Goal: Complete application form

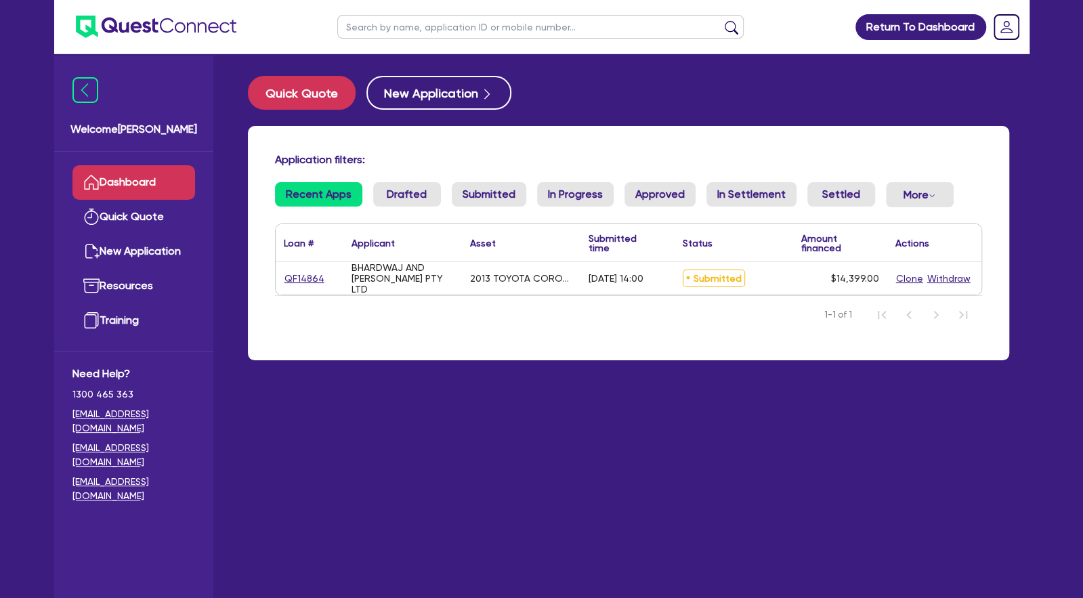
scroll to position [12, 0]
click at [309, 278] on link "QF14864" at bounding box center [304, 279] width 41 height 16
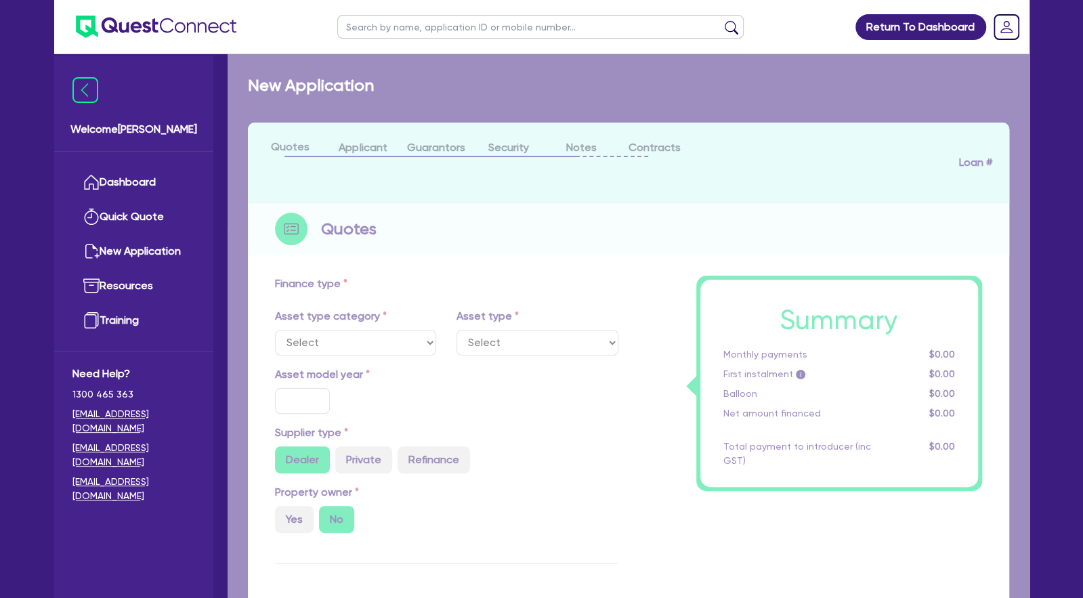
select select "CARS_AND_LIGHT_TRUCKS"
type input "2013"
type input "14,399"
type input "8"
type input "1,151.92"
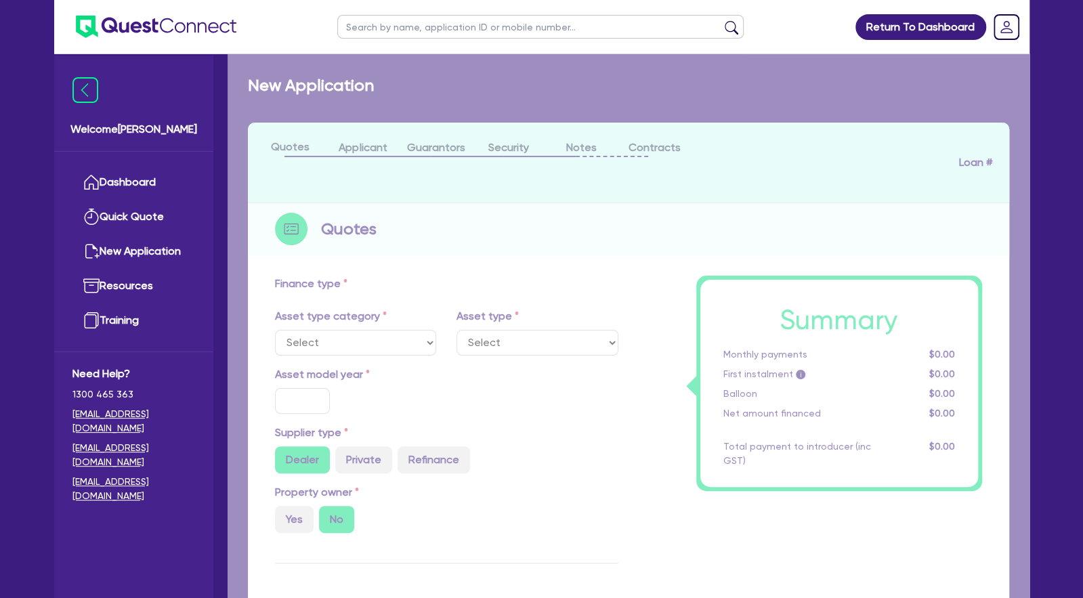
type input "17"
type input "590"
select select "PASSENGER_VEHICLES"
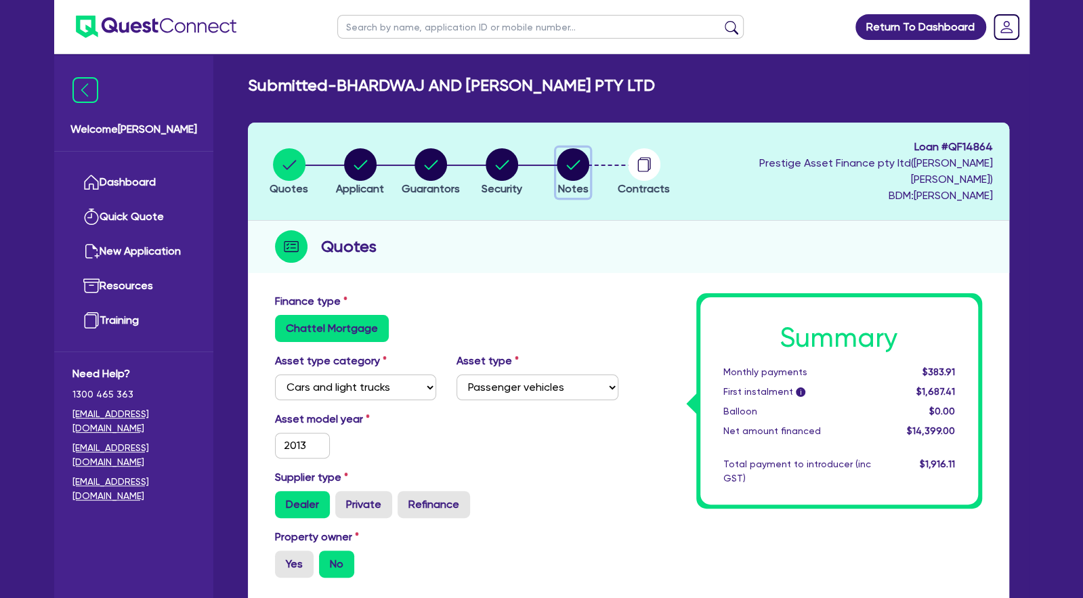
click at [580, 169] on circle "button" at bounding box center [573, 164] width 33 height 33
select select "Quest Finance - Own Book"
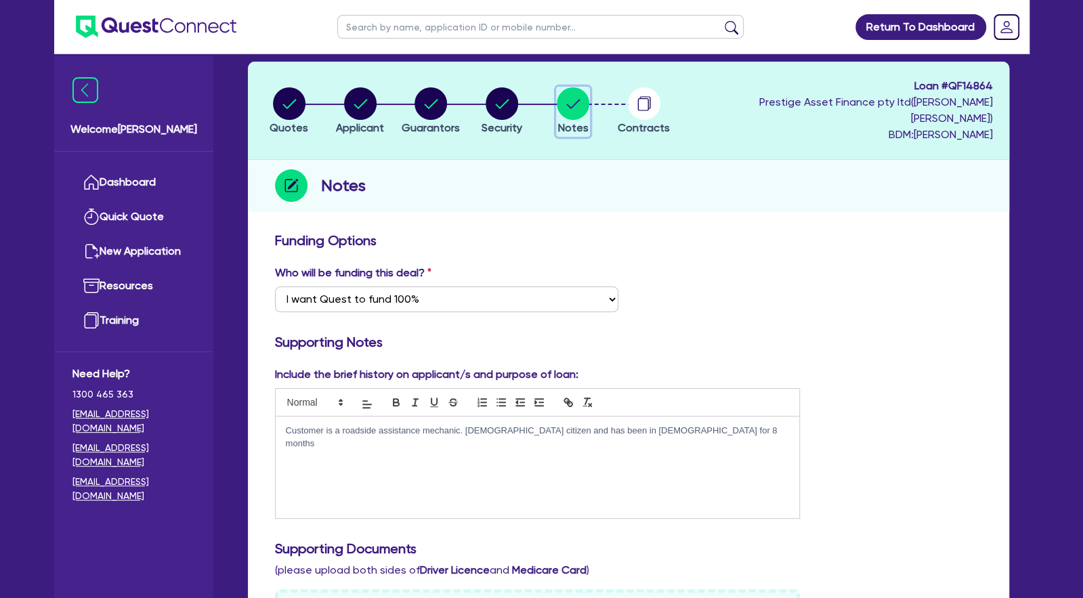
scroll to position [68, 0]
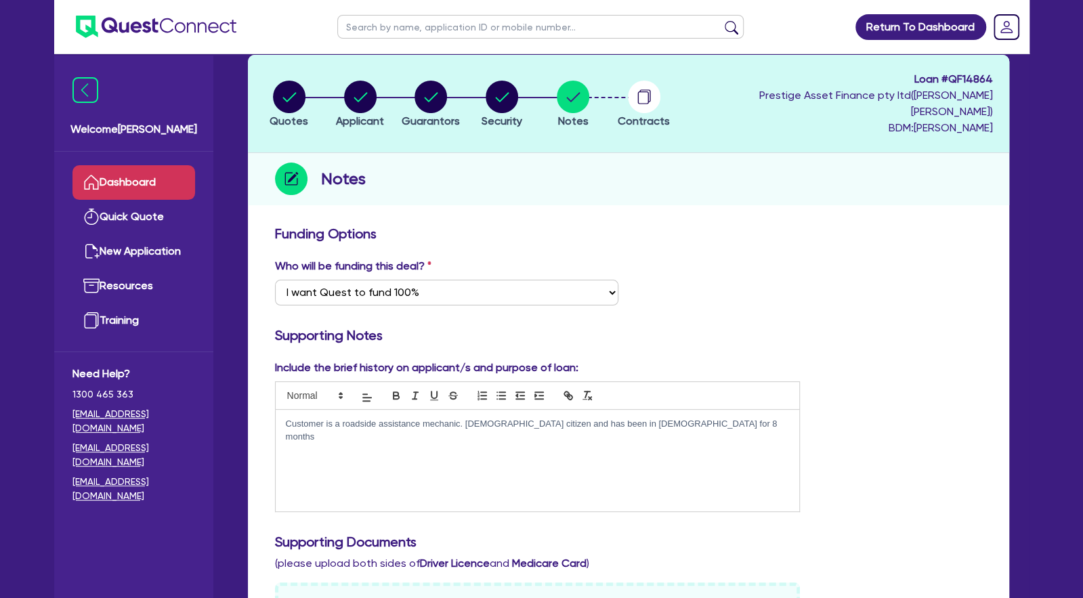
click at [145, 180] on link "Dashboard" at bounding box center [133, 182] width 123 height 35
